Goal: Information Seeking & Learning: Learn about a topic

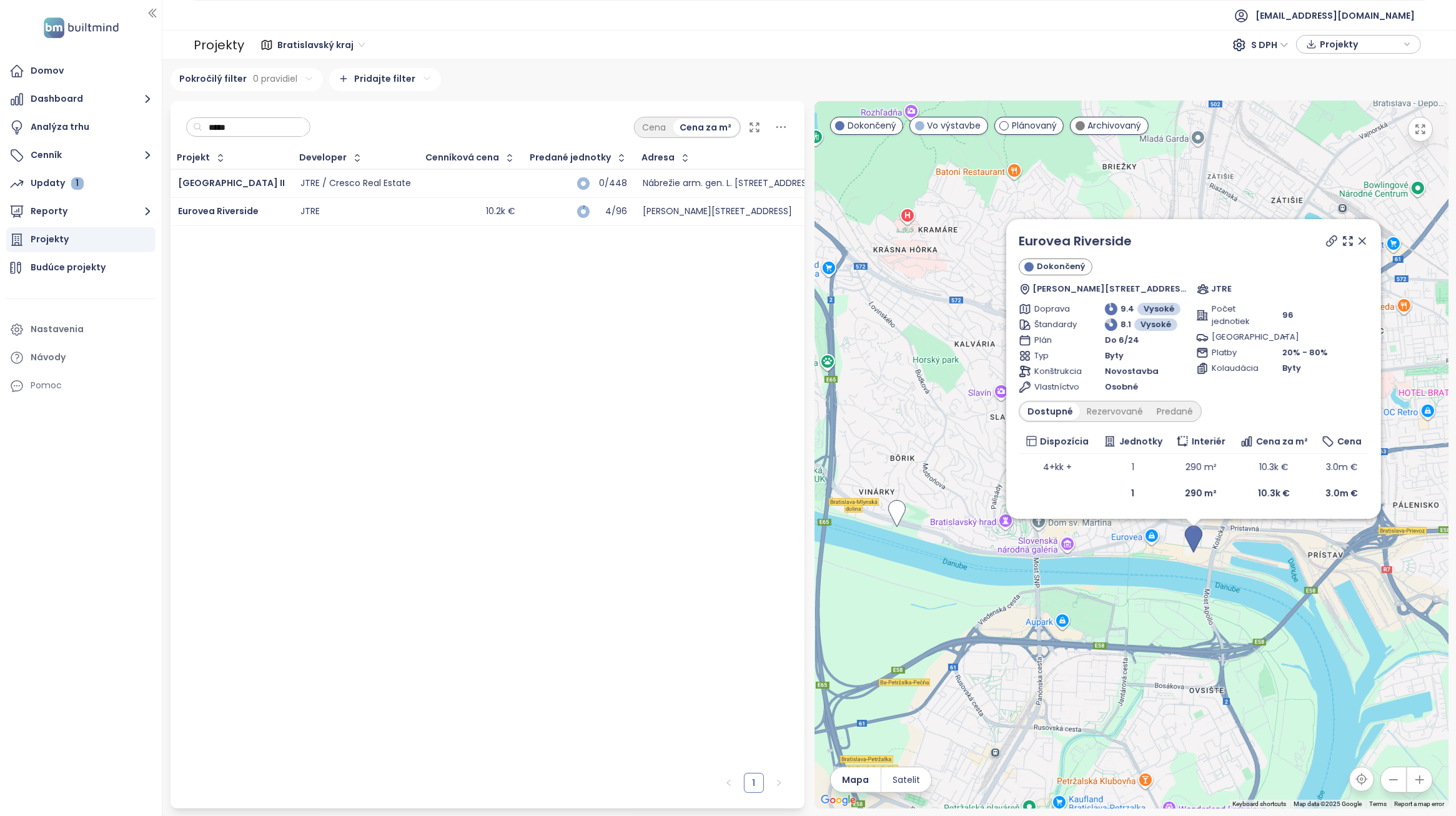
click at [1365, 241] on icon at bounding box center [1362, 241] width 13 height 13
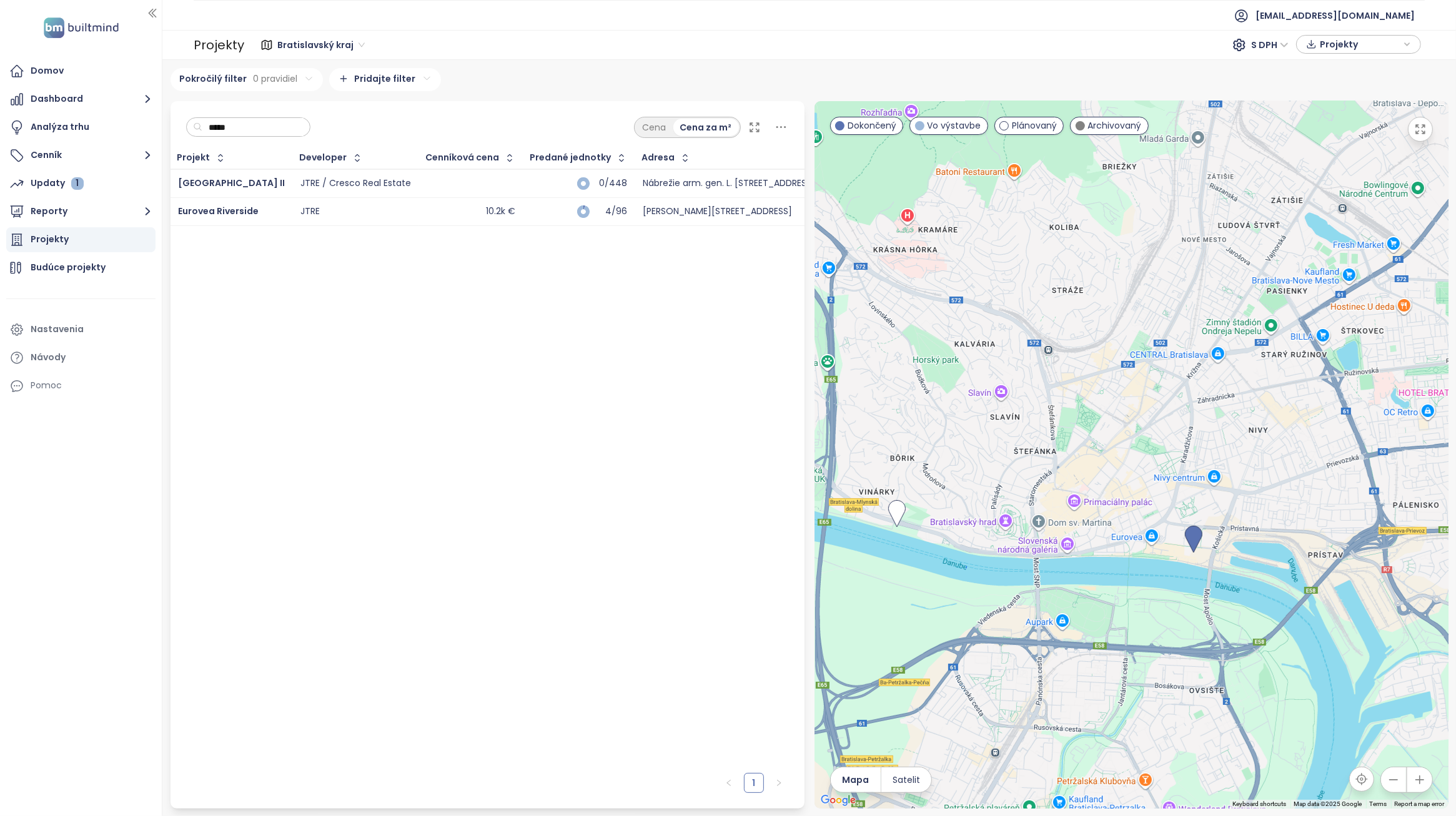
click at [281, 131] on input "*****" at bounding box center [253, 127] width 101 height 18
type input "*"
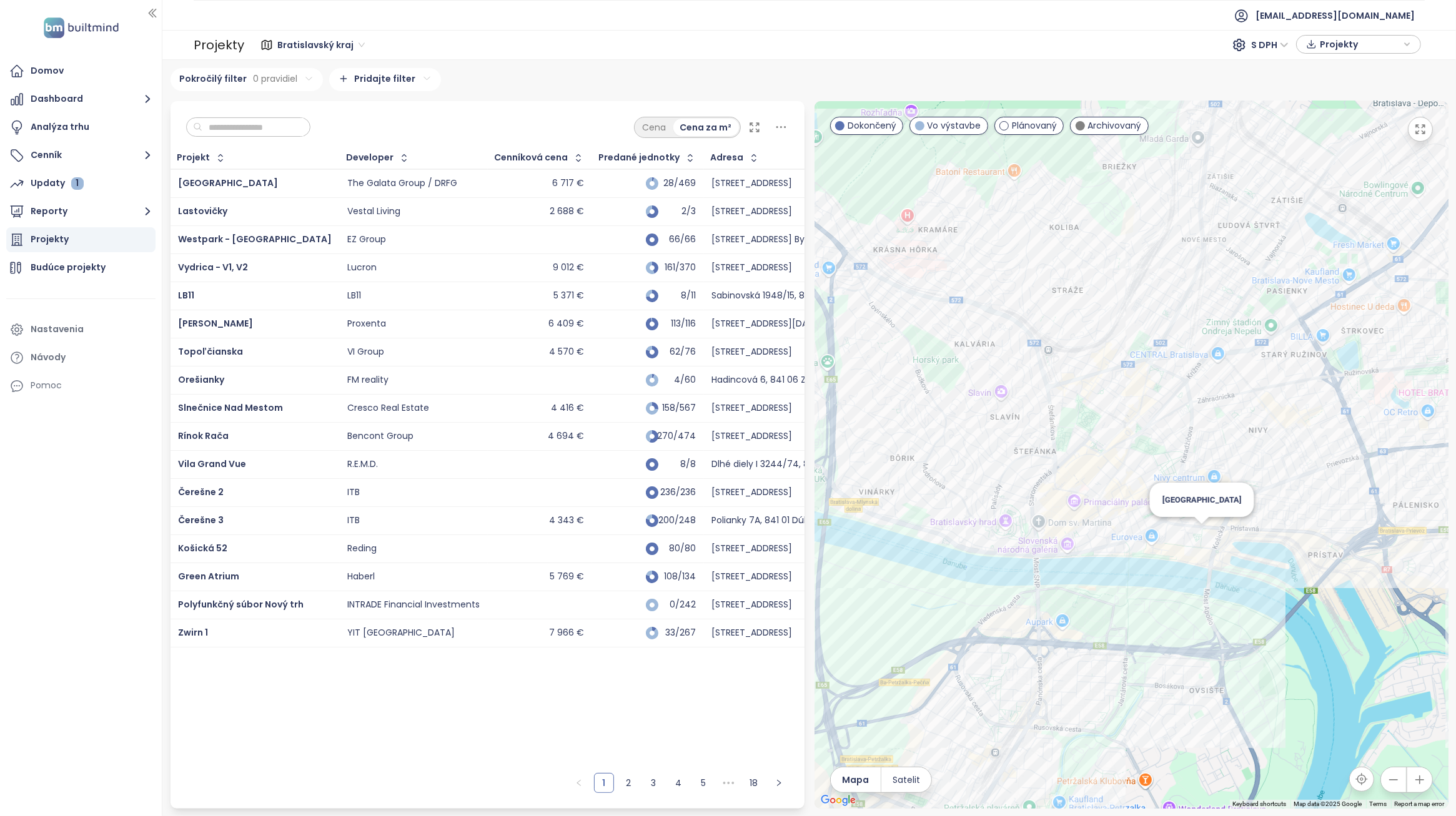
click at [1204, 536] on div "[GEOGRAPHIC_DATA]" at bounding box center [1131, 455] width 634 height 708
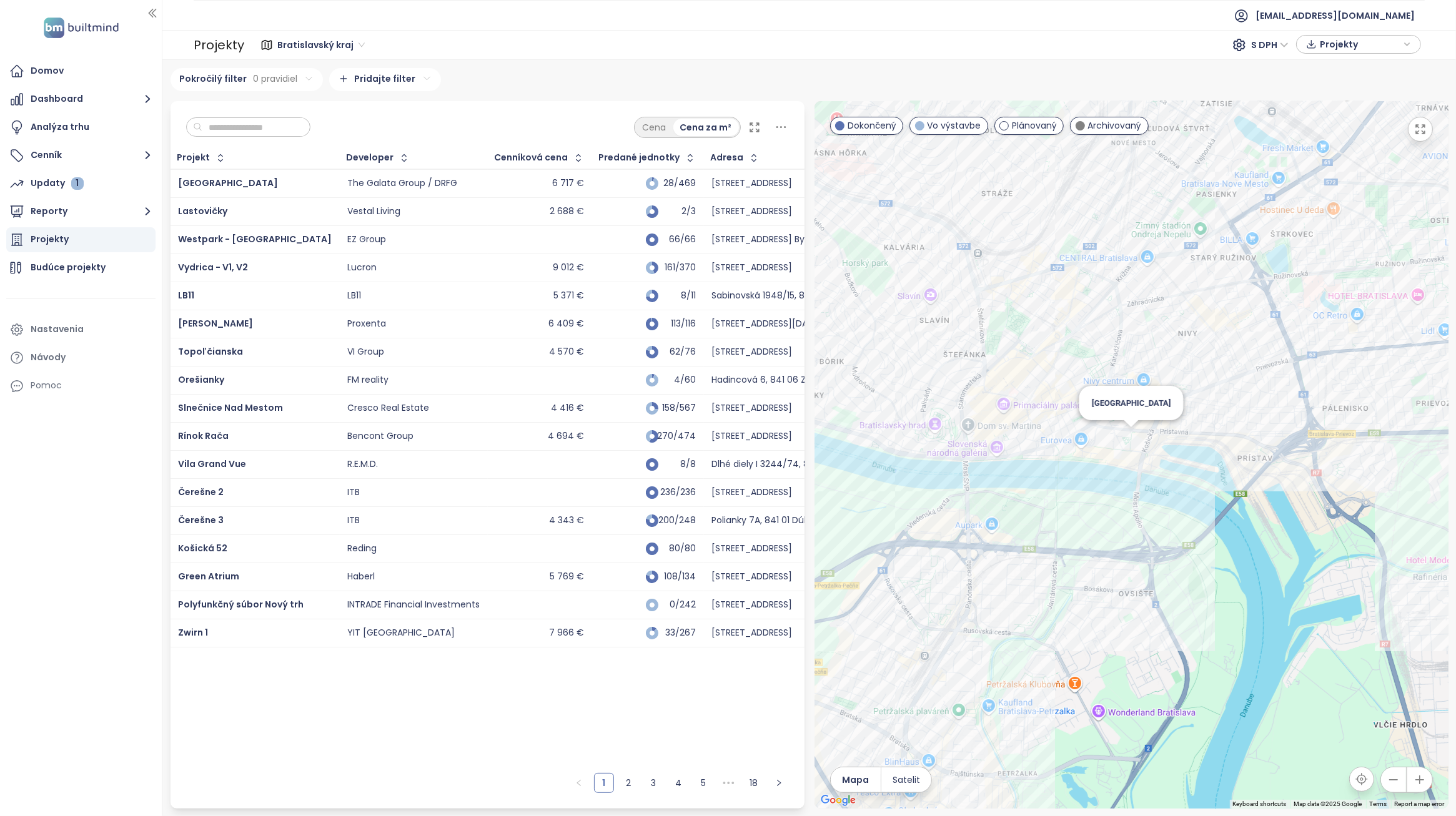
click at [1134, 453] on div "[GEOGRAPHIC_DATA]" at bounding box center [1131, 455] width 634 height 708
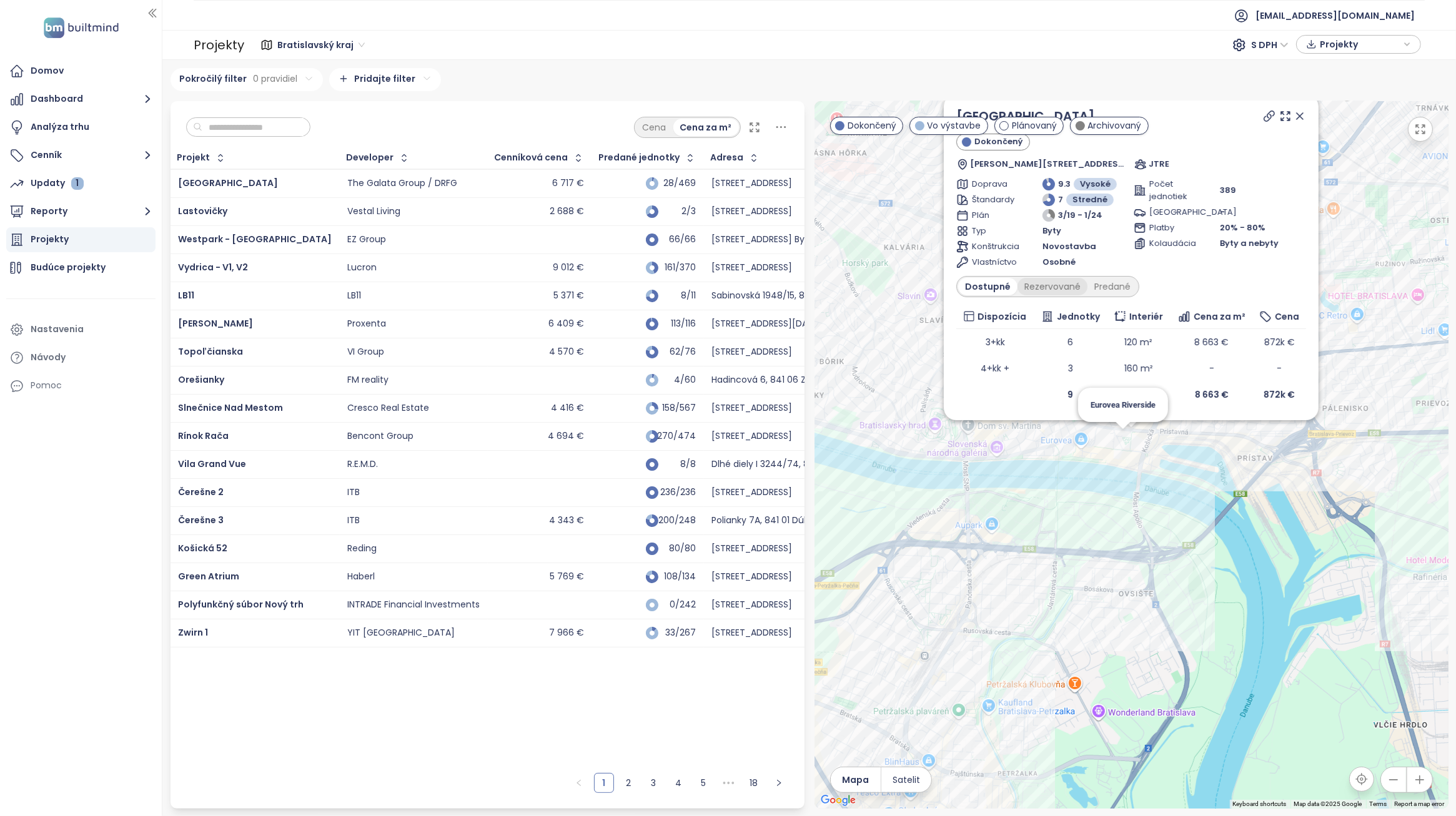
click at [1046, 292] on div "Rezervované" at bounding box center [1052, 286] width 70 height 17
click at [1126, 288] on div "Predané" at bounding box center [1112, 286] width 50 height 17
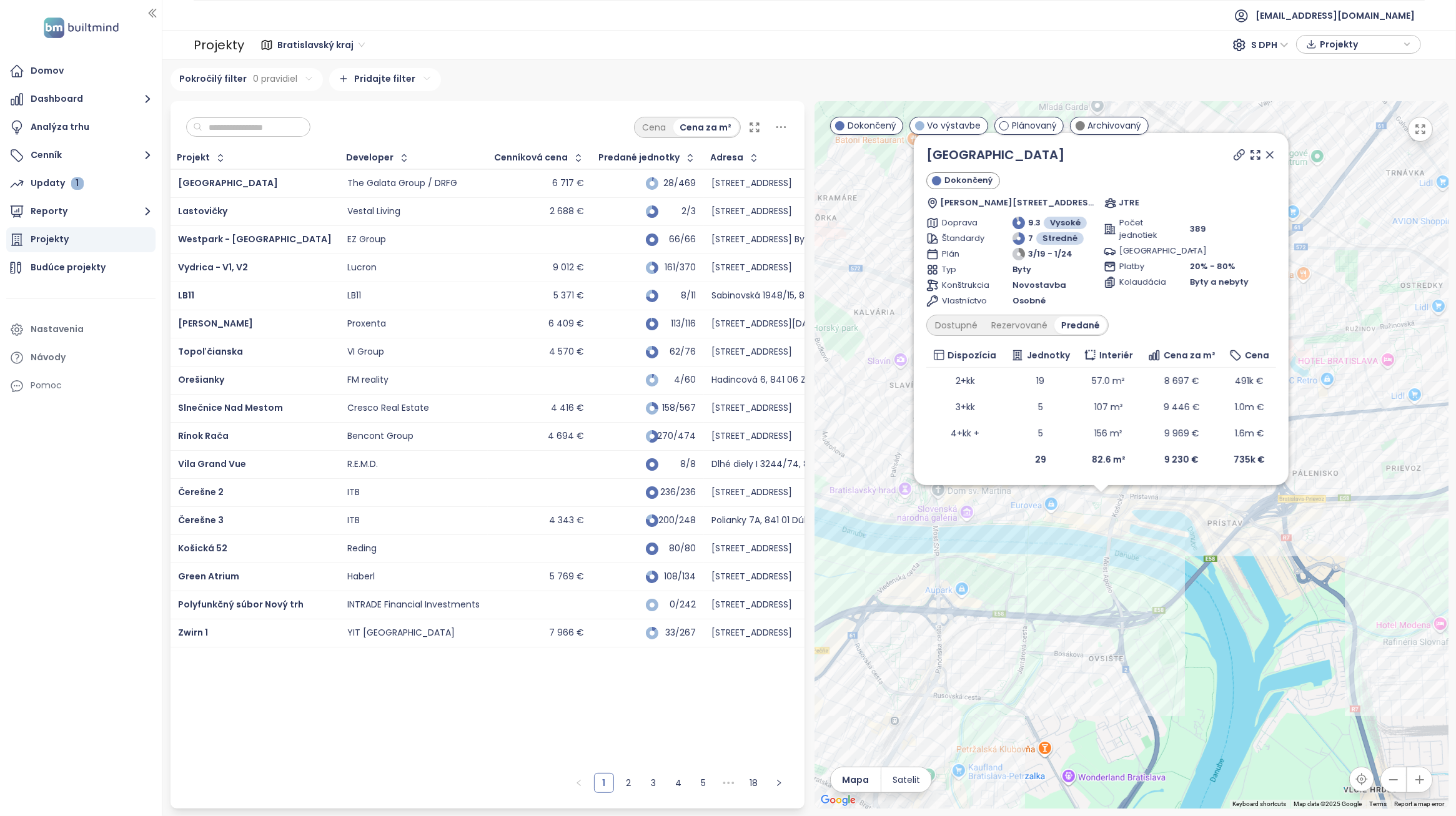
drag, startPoint x: 1243, startPoint y: 517, endPoint x: 1229, endPoint y: 556, distance: 41.4
click at [1215, 589] on div "Eurovea Tower Dokončený [PERSON_NAME] 38, 821 09 [GEOGRAPHIC_DATA], [GEOGRAPHIC…" at bounding box center [1131, 455] width 634 height 708
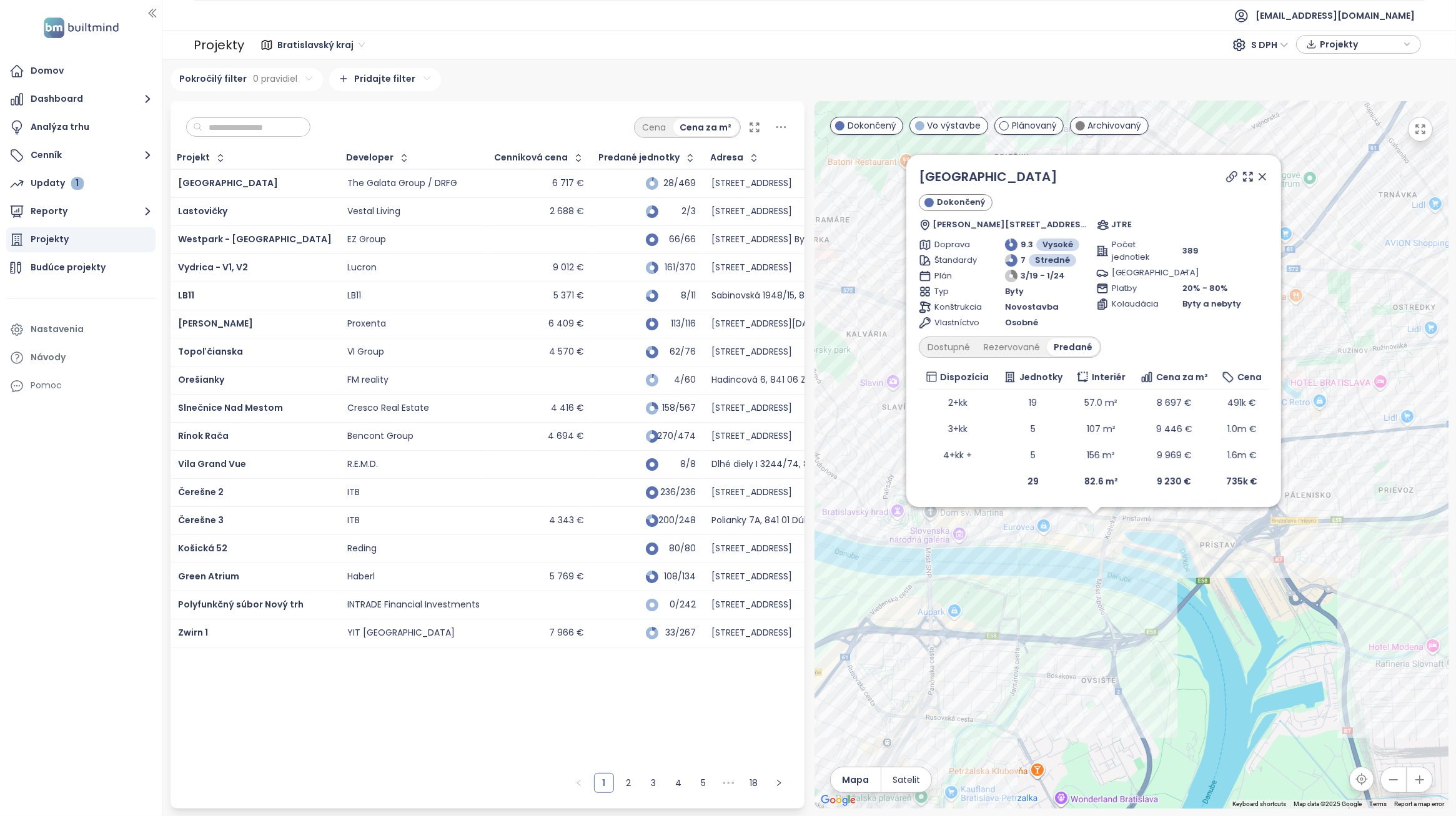
click at [1257, 176] on icon at bounding box center [1262, 177] width 13 height 13
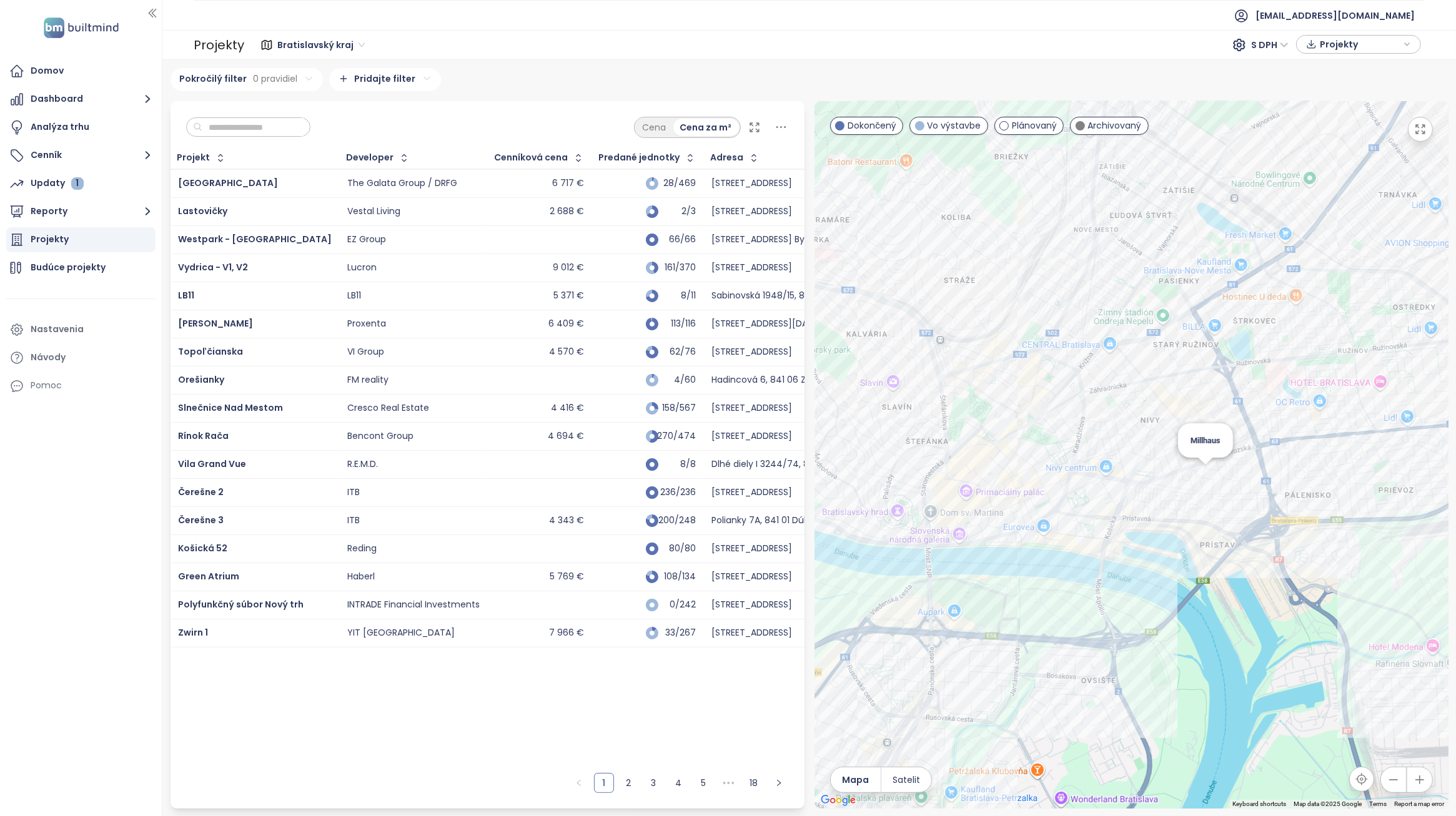
click at [1204, 475] on div "Millhaus" at bounding box center [1131, 455] width 634 height 708
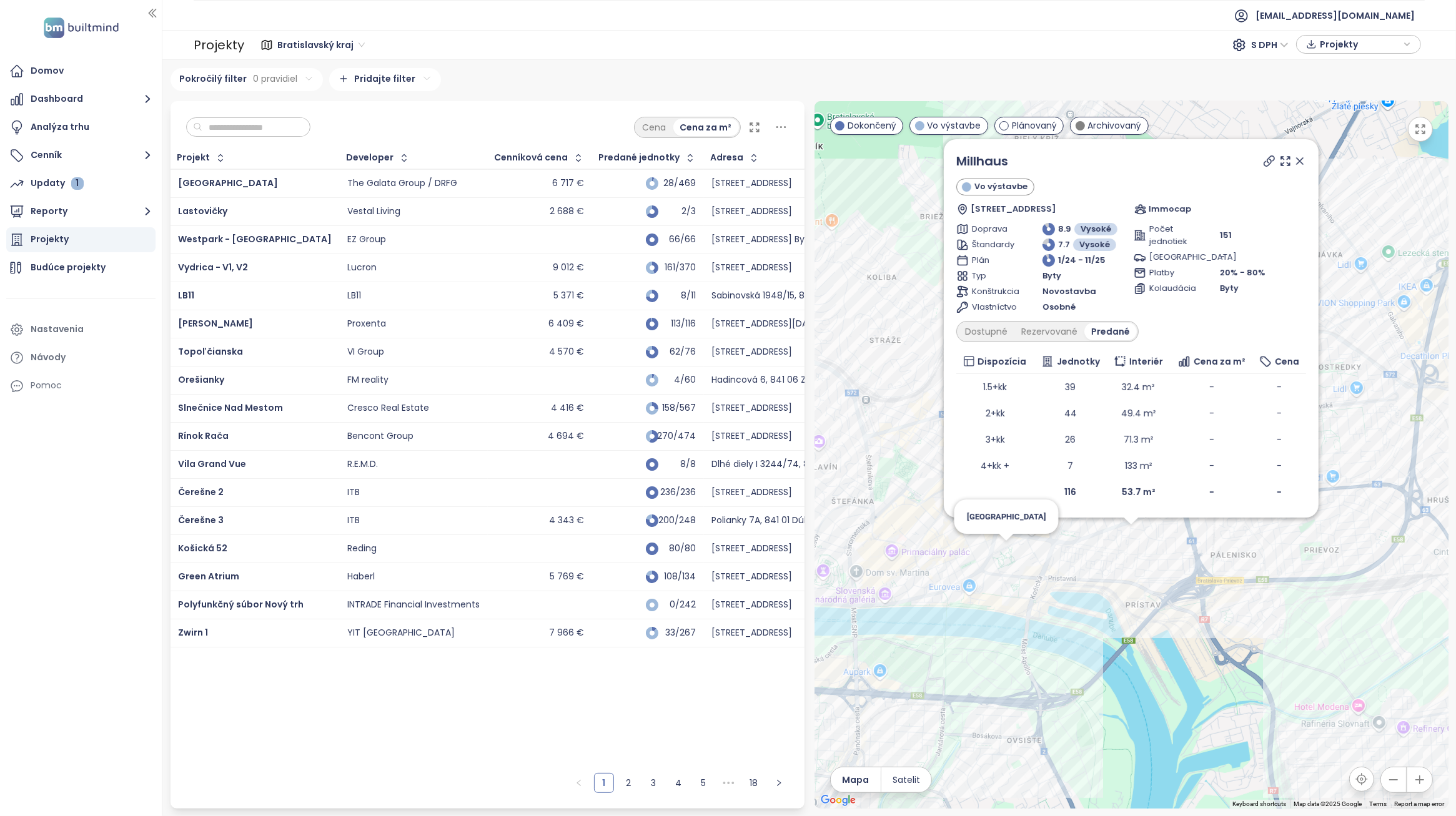
click at [1003, 560] on div "Millhaus Vo výstavbe [STREET_ADDRESS] Immocap Doprava 8.9 Vysoké Štandardy 7.7 …" at bounding box center [1131, 455] width 634 height 708
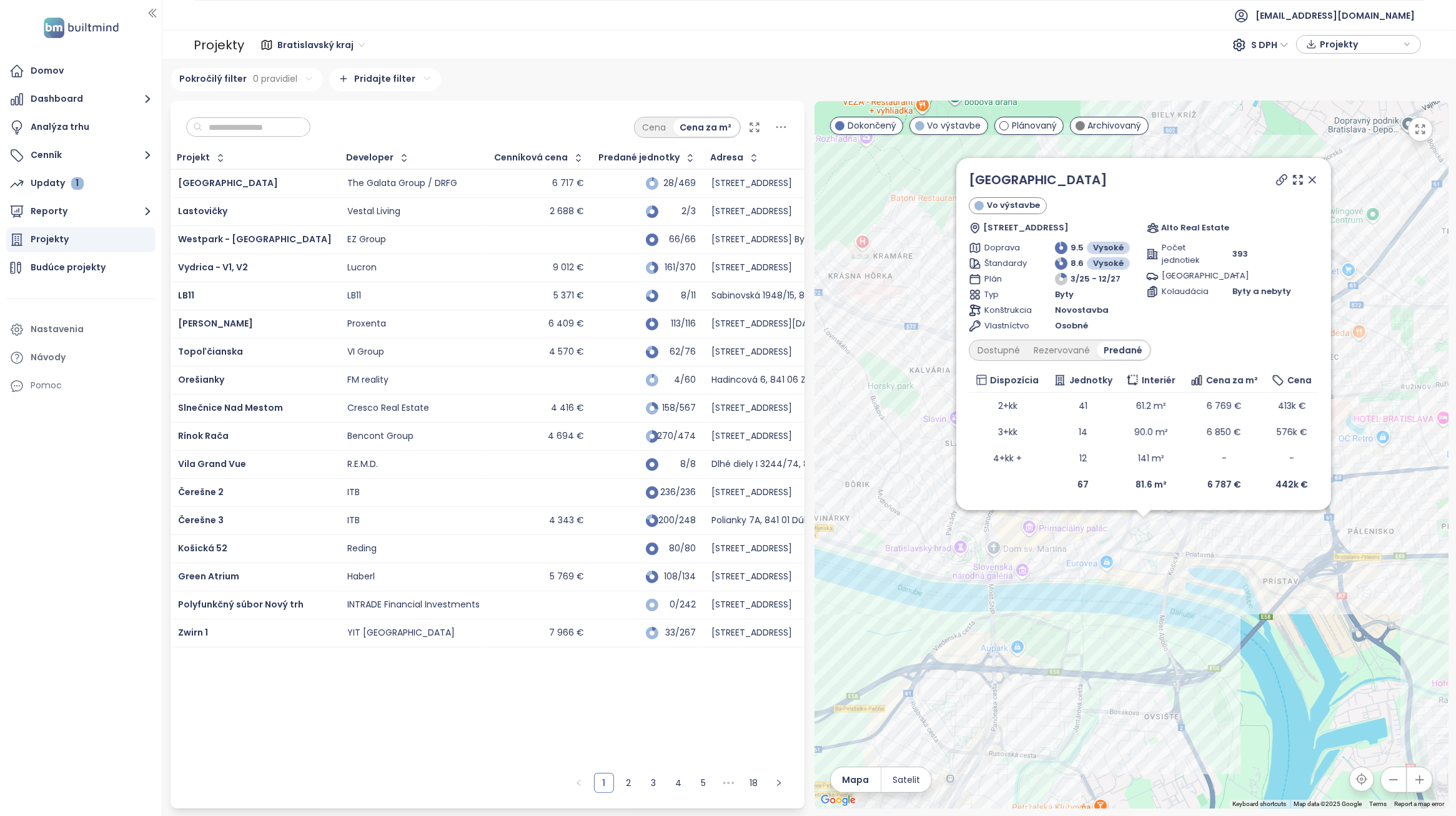
drag, startPoint x: 1087, startPoint y: 614, endPoint x: 1100, endPoint y: 704, distance: 90.9
click at [1100, 704] on div "[GEOGRAPHIC_DATA] Vo výstavbe Bottova 1, 811 09 [GEOGRAPHIC_DATA]-[GEOGRAPHIC_D…" at bounding box center [1131, 455] width 634 height 708
click at [1054, 354] on div "Rezervované" at bounding box center [1061, 351] width 70 height 17
click at [1008, 357] on div "Dostupné" at bounding box center [998, 351] width 56 height 17
click at [1062, 355] on div "Rezervované" at bounding box center [1064, 351] width 70 height 17
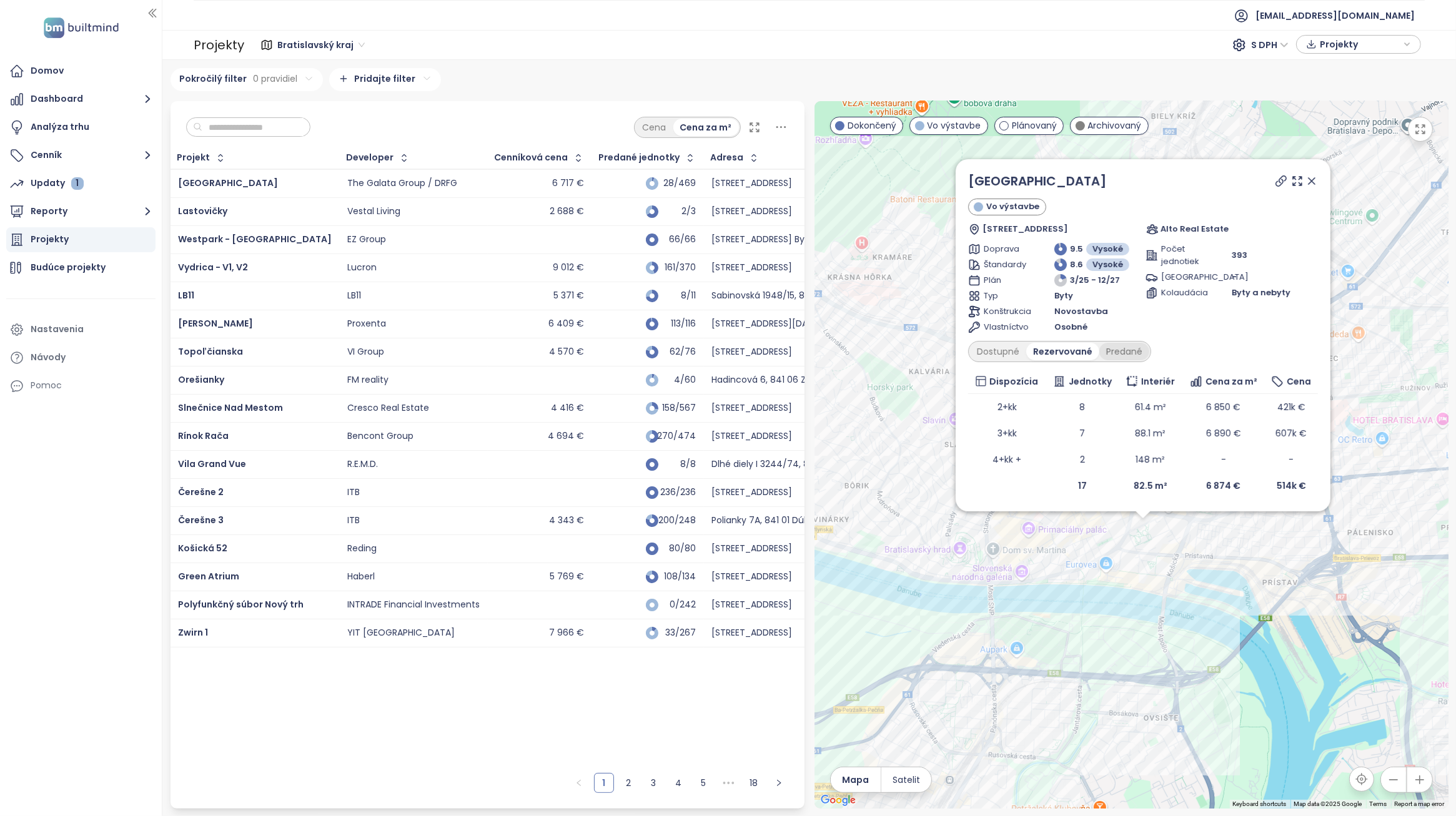
click at [1136, 348] on div "Predané" at bounding box center [1124, 351] width 50 height 17
drag, startPoint x: 1315, startPoint y: 182, endPoint x: 1223, endPoint y: 289, distance: 141.1
click at [1315, 182] on icon at bounding box center [1311, 182] width 13 height 13
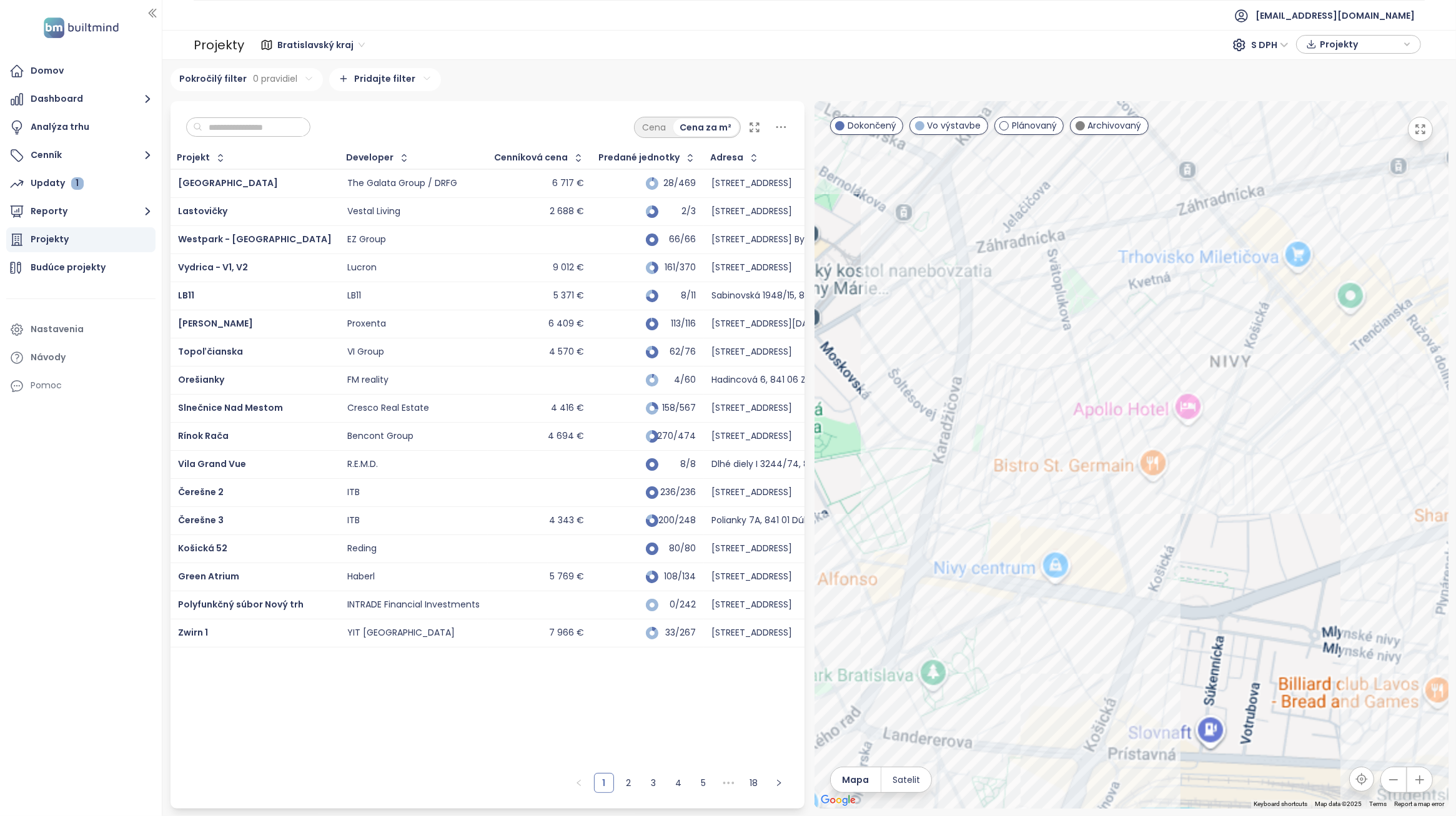
drag, startPoint x: 1218, startPoint y: 505, endPoint x: 1213, endPoint y: 538, distance: 33.4
click at [1213, 538] on div at bounding box center [1131, 455] width 634 height 708
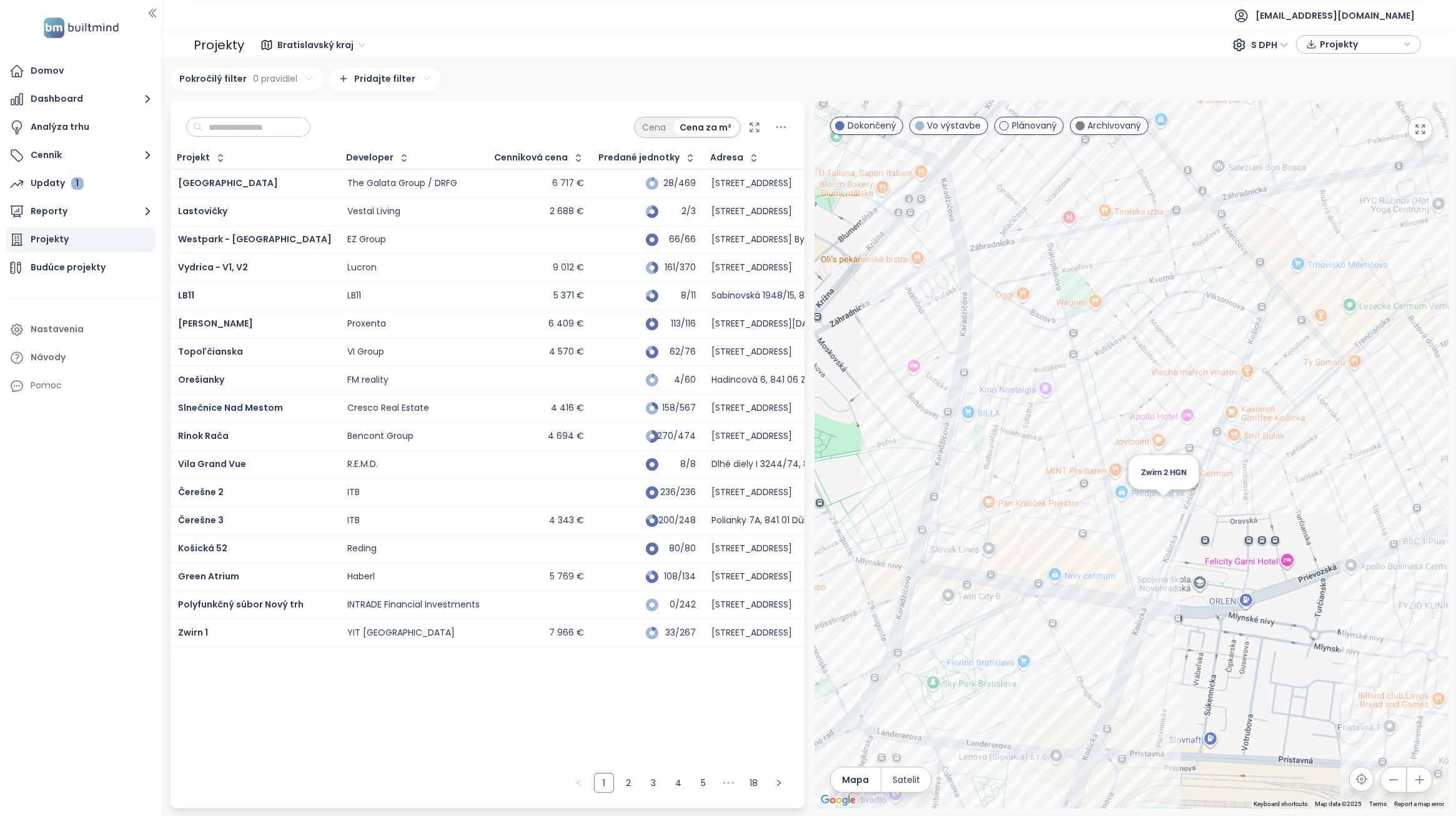
click at [1162, 506] on div "Zwirn 2 HGN" at bounding box center [1131, 455] width 634 height 708
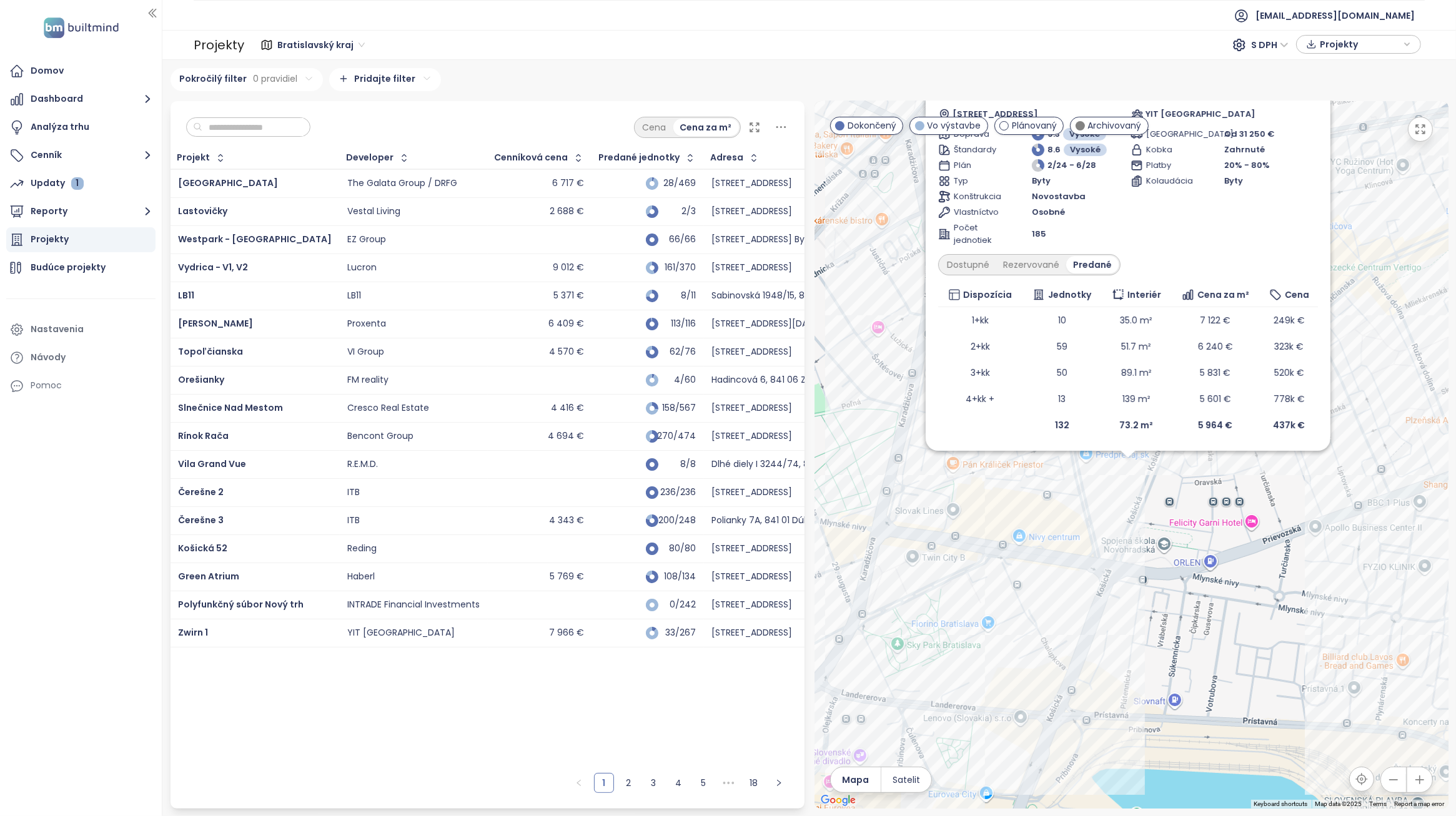
drag, startPoint x: 1150, startPoint y: 471, endPoint x: 1143, endPoint y: 510, distance: 39.6
click at [1143, 510] on div "[PERSON_NAME] 2 HGN Vo výstavbe výhodnejšia cena pri vyššej prvej splátke, star…" at bounding box center [1131, 455] width 634 height 708
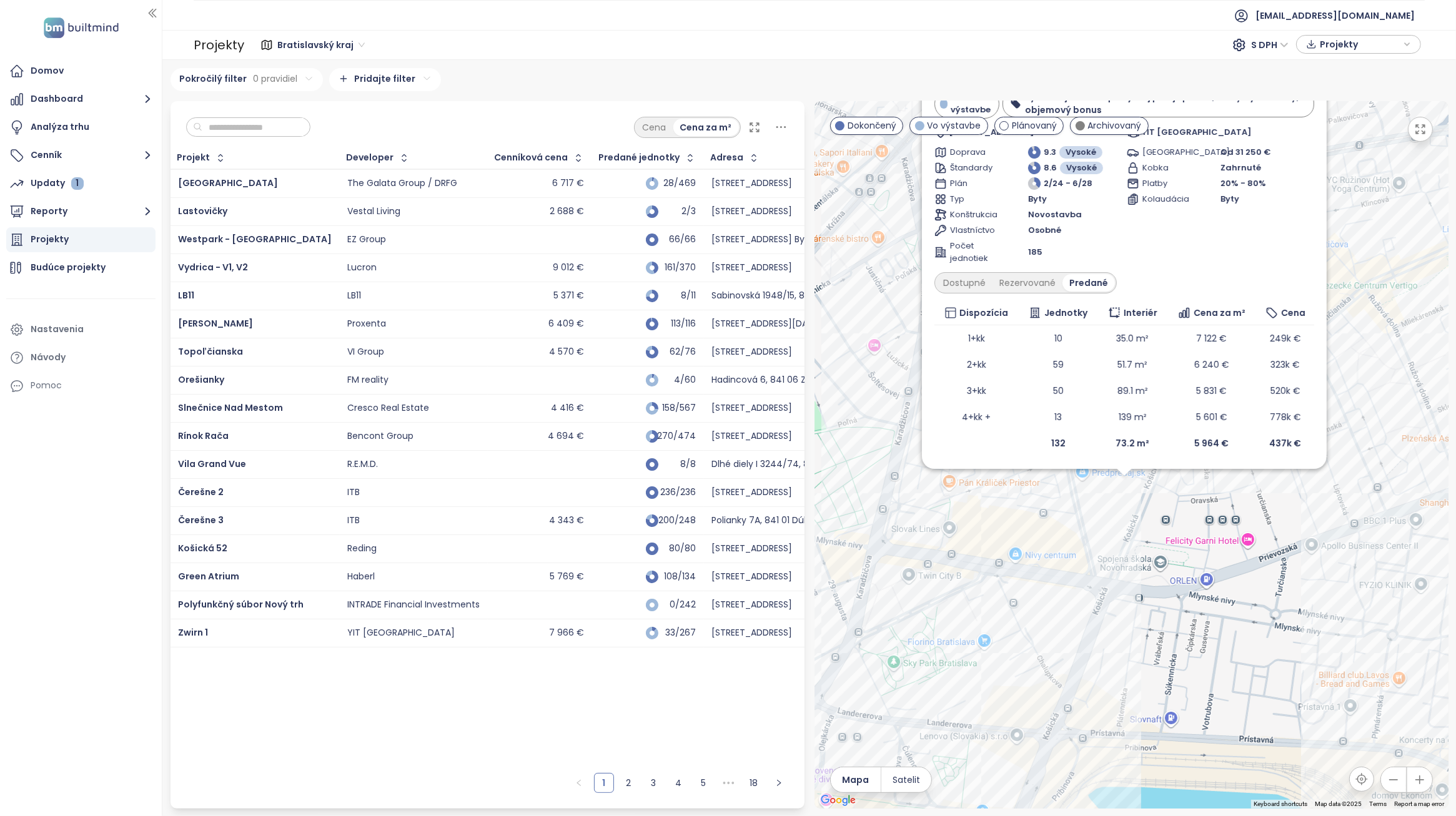
drag, startPoint x: 1143, startPoint y: 516, endPoint x: 1134, endPoint y: 482, distance: 35.2
click at [1144, 516] on div "[PERSON_NAME] 2 HGN Vo výstavbe výhodnejšia cena pri vyššej prvej splátke, star…" at bounding box center [1131, 455] width 634 height 708
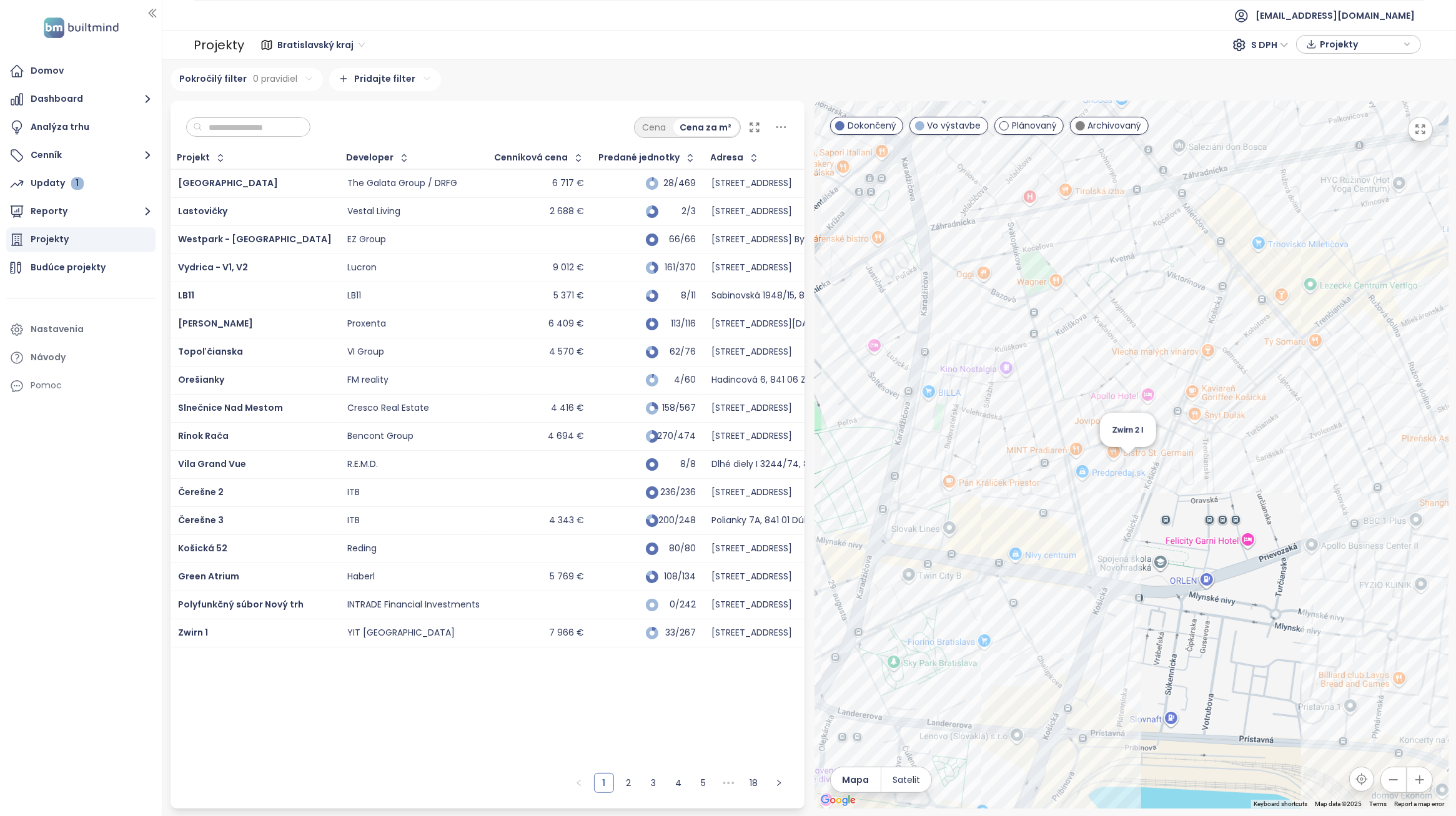
click at [1127, 472] on div "Zwirn 2 I" at bounding box center [1131, 455] width 634 height 708
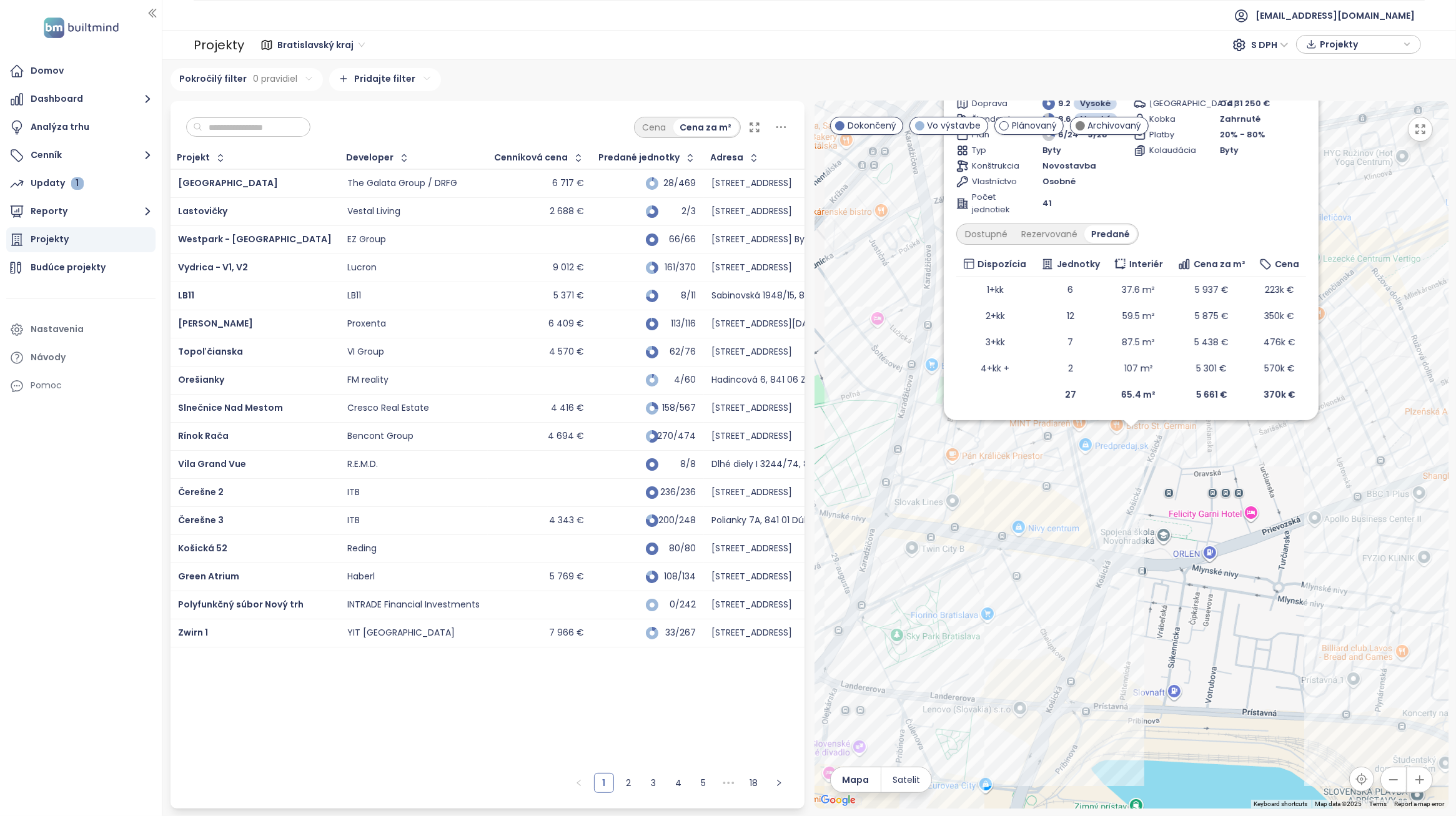
click at [301, 129] on input "text" at bounding box center [253, 127] width 101 height 18
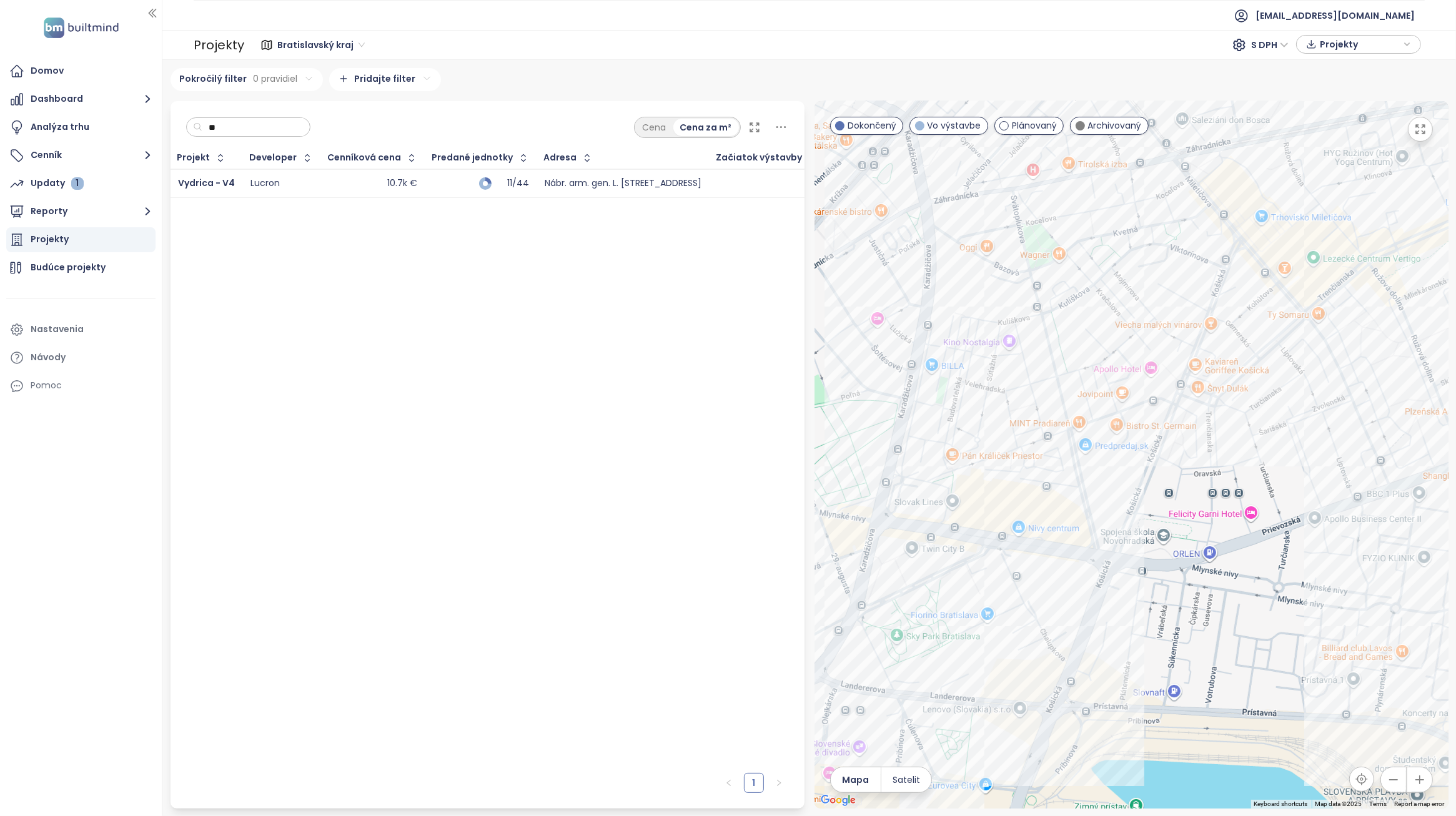
click at [301, 132] on input "**" at bounding box center [253, 127] width 101 height 18
type input "*"
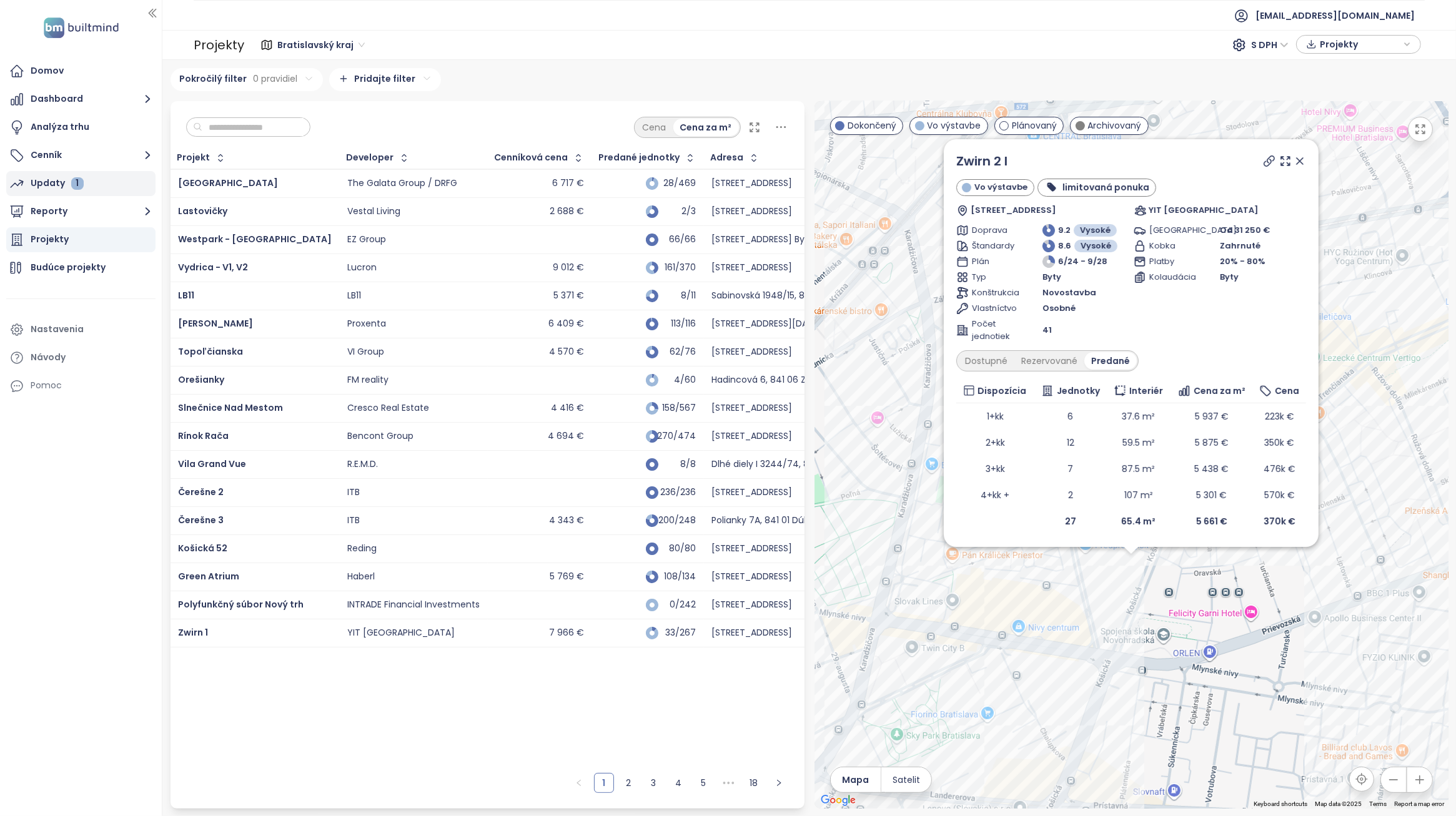
click at [111, 182] on div "Updaty 1" at bounding box center [81, 183] width 149 height 25
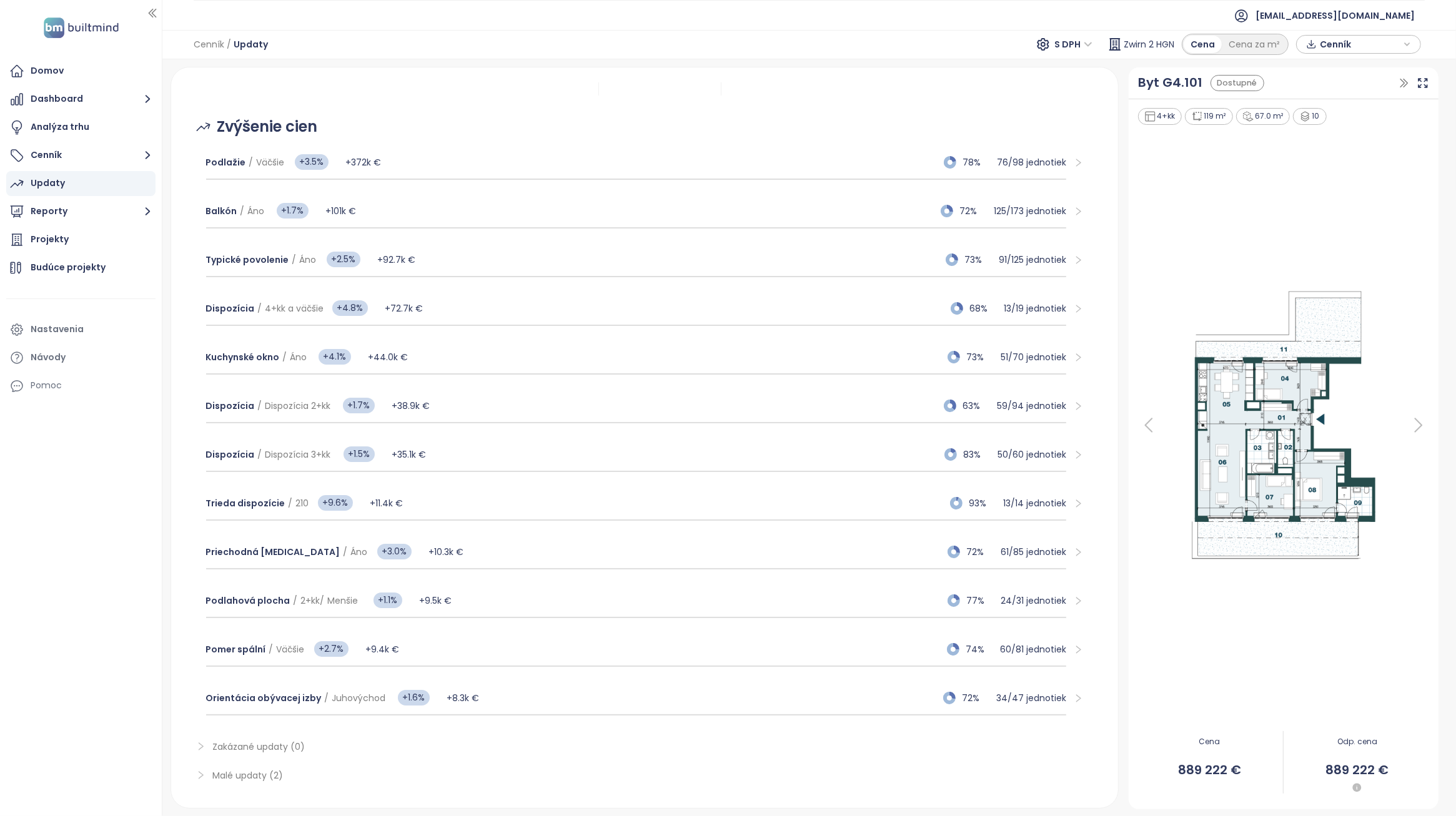
scroll to position [161, 0]
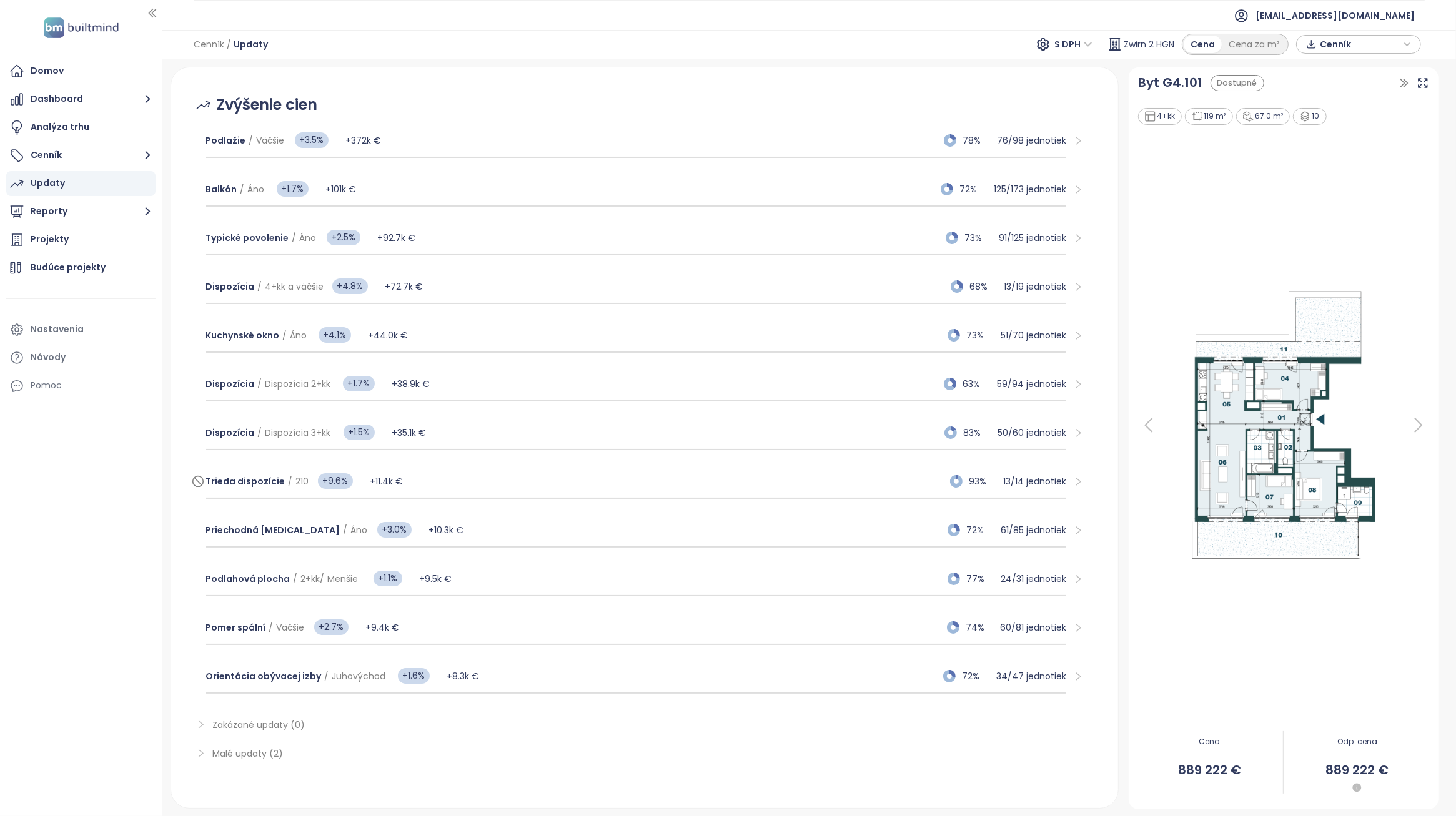
click at [432, 473] on div "Trieda dispozície / 210 +9.6% +11.4k € 93% 13 / 14 jednotiek" at bounding box center [636, 482] width 860 height 34
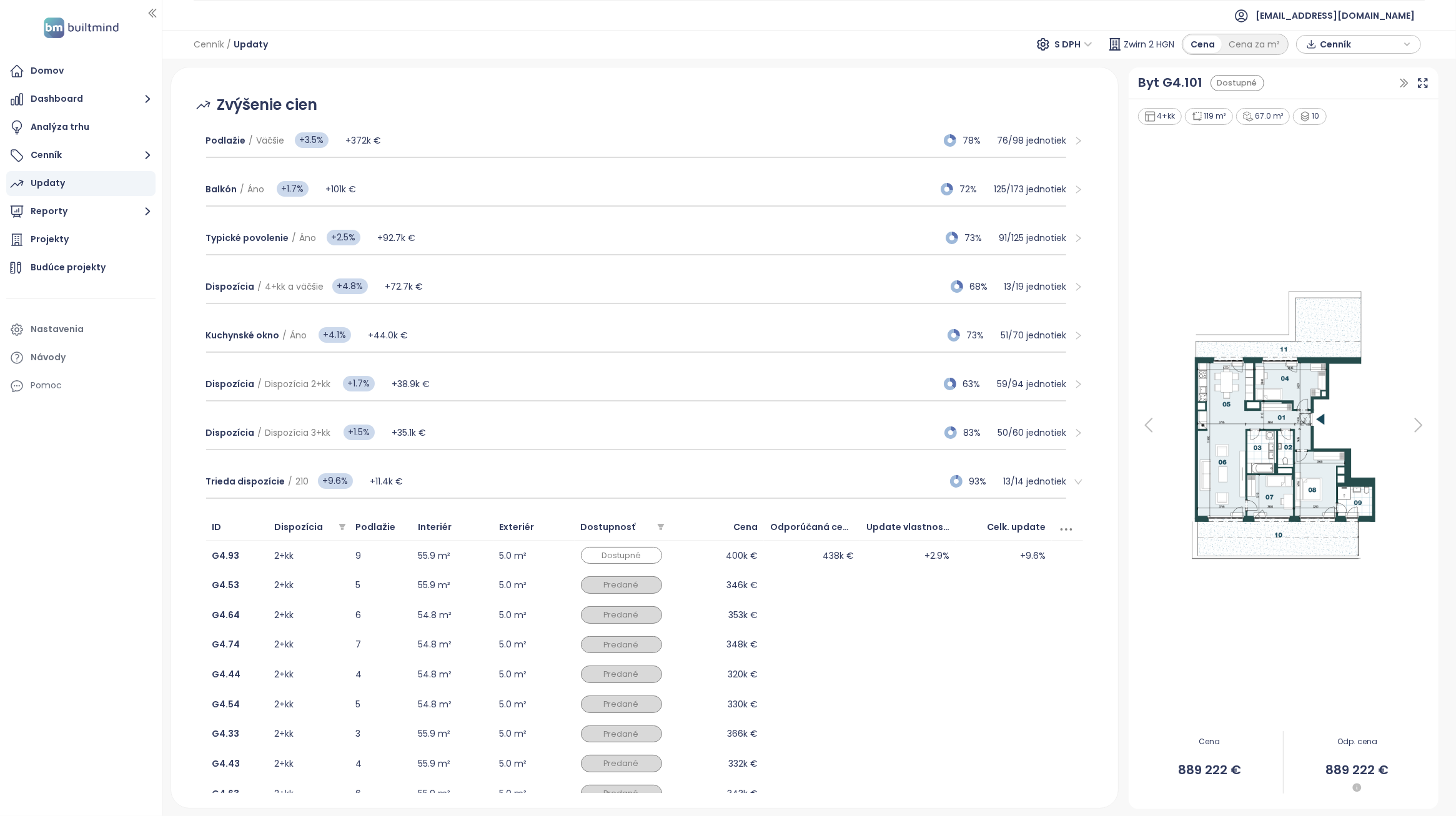
scroll to position [239, 0]
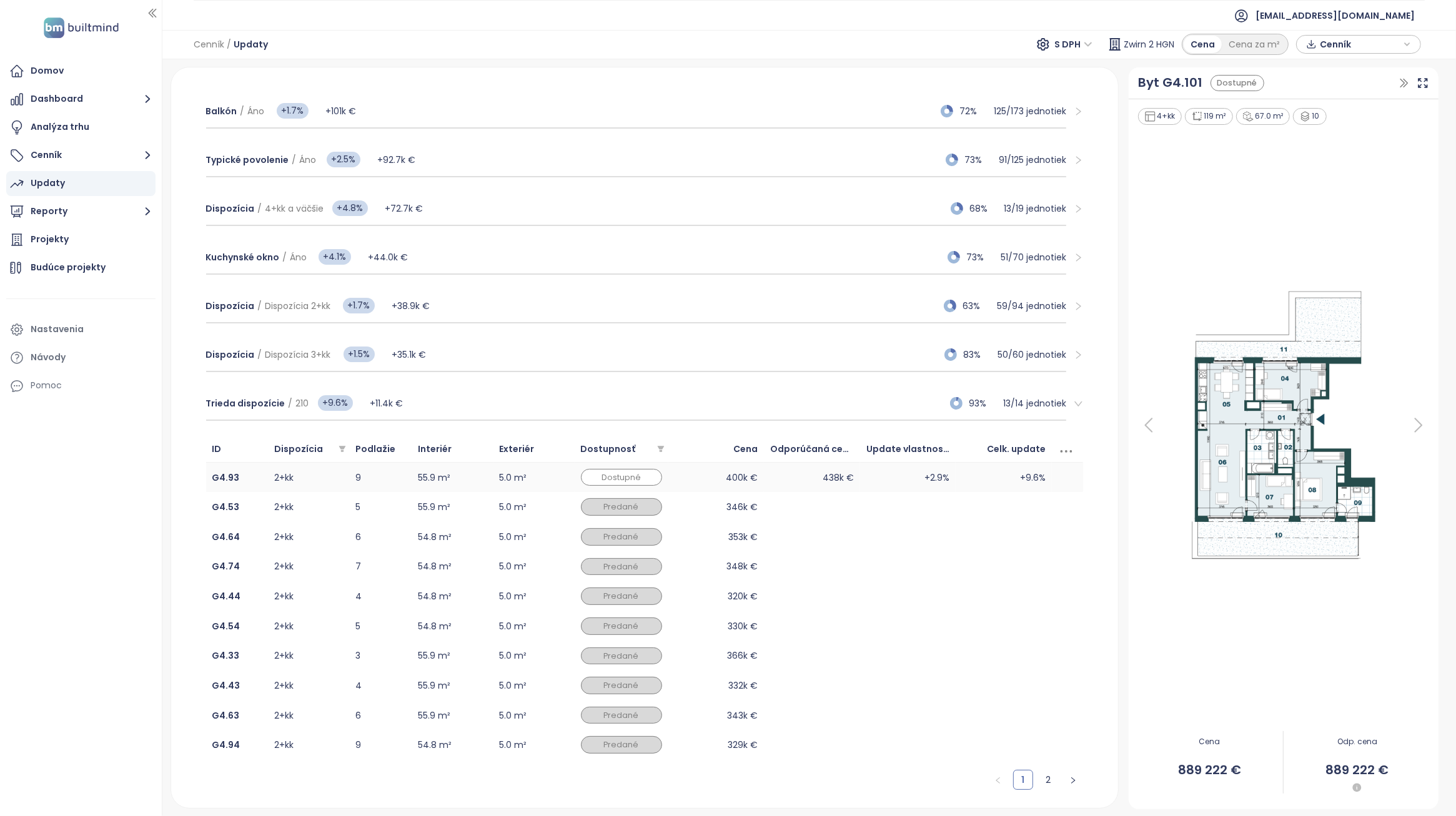
click at [496, 475] on td "5.0 m²" at bounding box center [534, 478] width 81 height 30
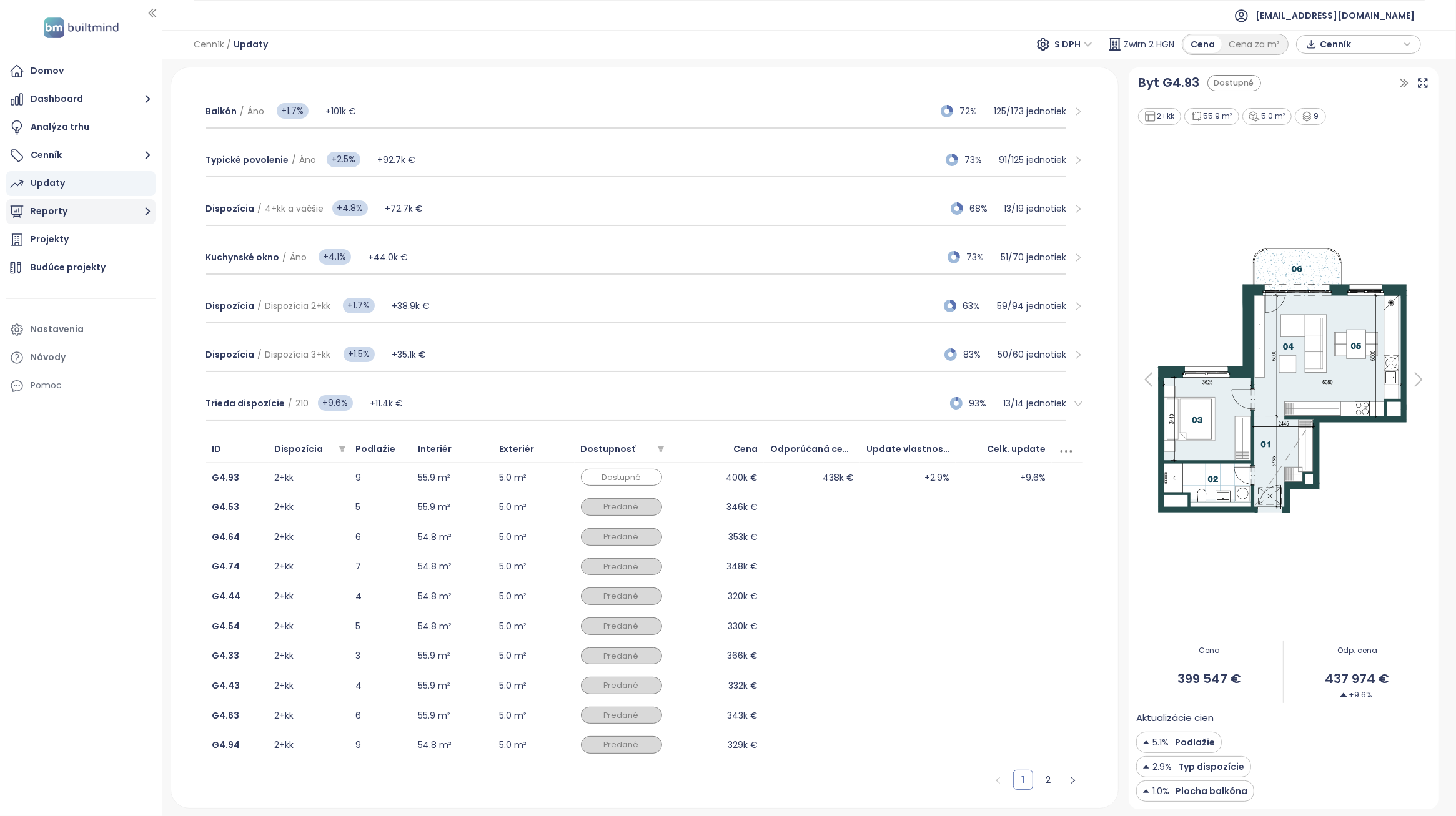
click at [91, 207] on button "Reporty" at bounding box center [81, 211] width 149 height 25
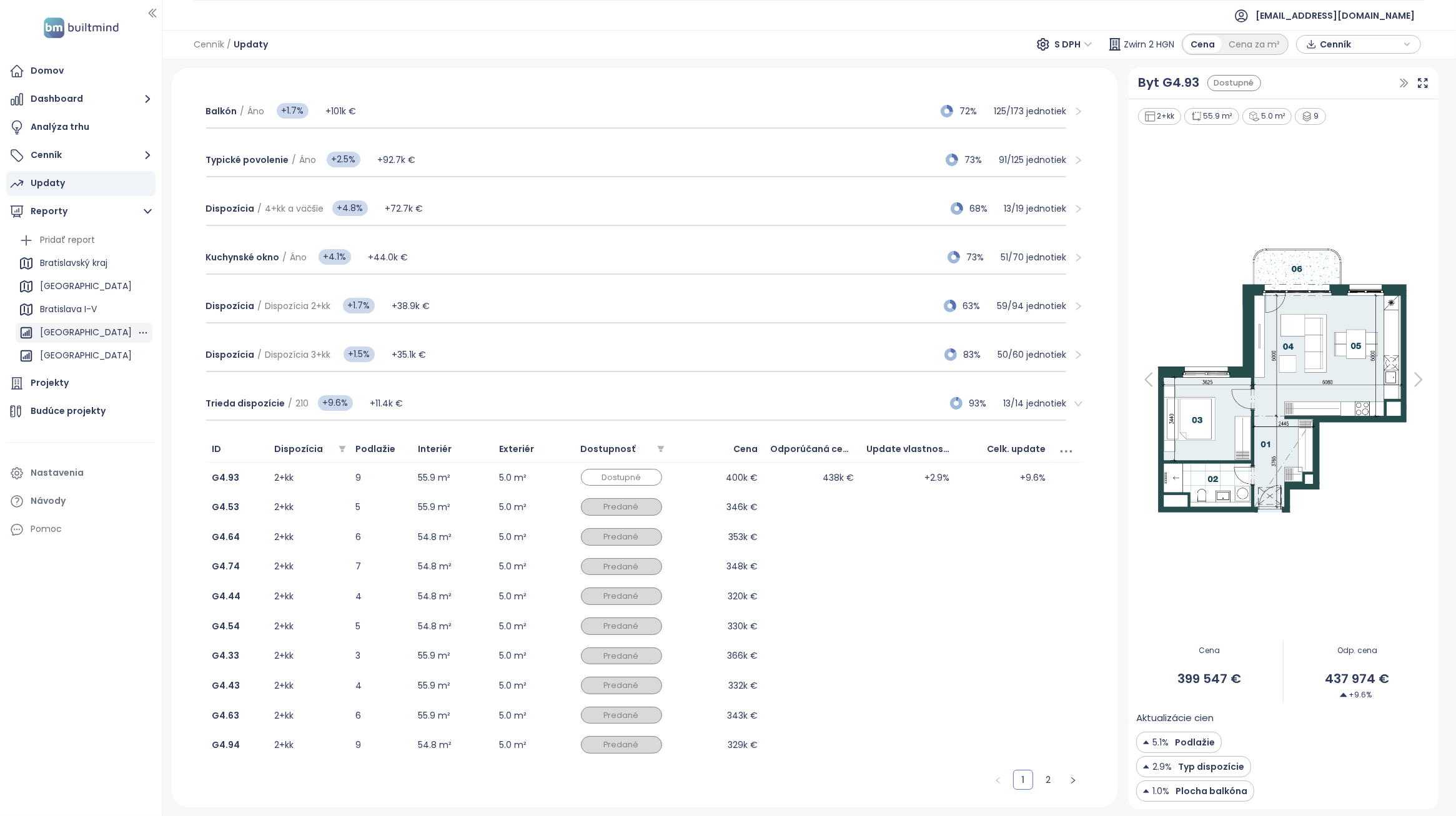
click at [108, 332] on div "[GEOGRAPHIC_DATA]" at bounding box center [86, 333] width 92 height 16
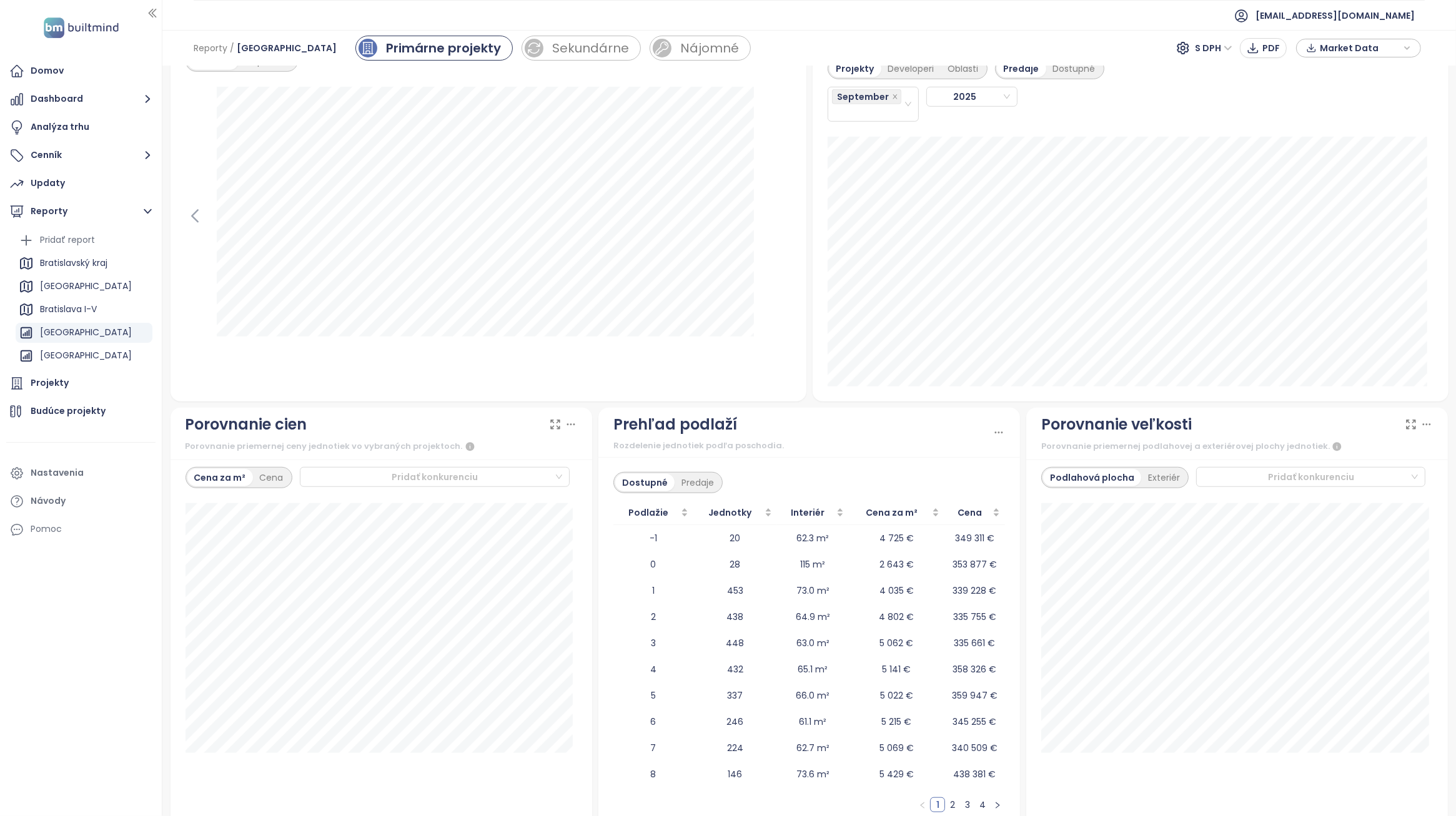
scroll to position [1198, 0]
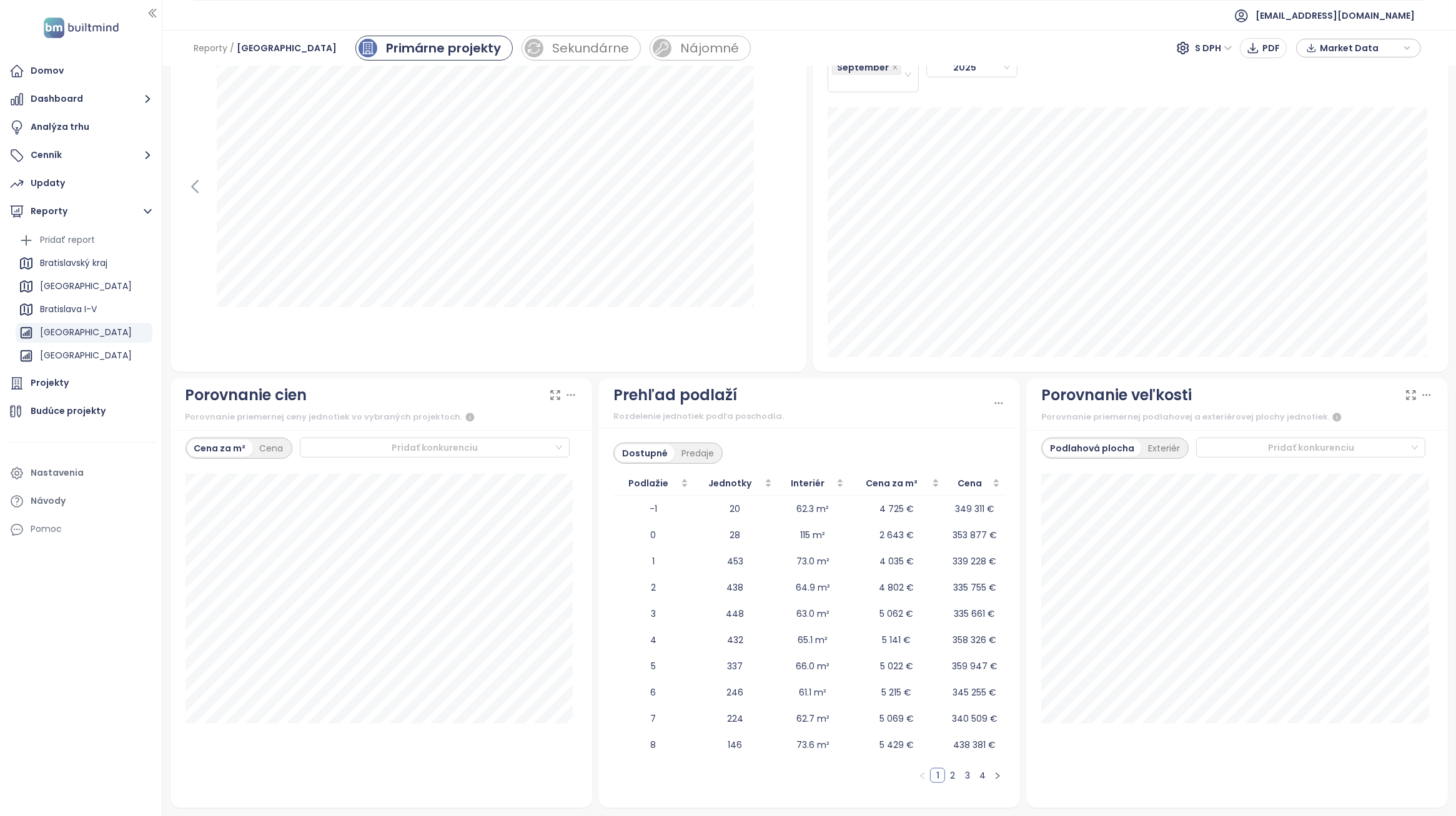
click at [981, 400] on div "Prehľad podlaží" at bounding box center [803, 395] width 379 height 24
click at [992, 401] on icon at bounding box center [999, 404] width 13 height 13
click at [690, 452] on div "Predaje" at bounding box center [697, 453] width 46 height 17
click at [645, 447] on div "Dostupné" at bounding box center [643, 453] width 56 height 17
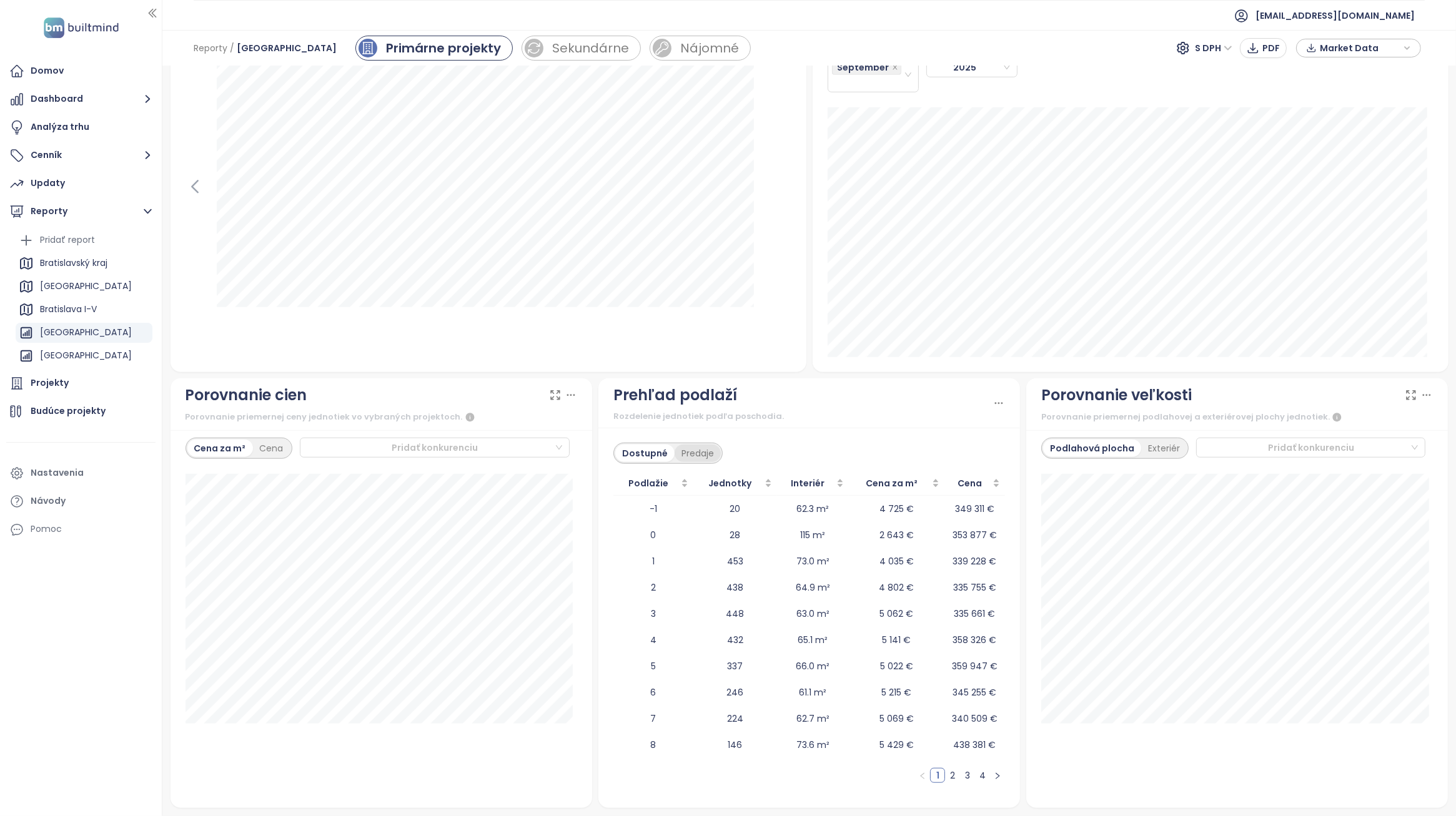
click at [694, 447] on div "Predaje" at bounding box center [697, 453] width 46 height 17
